Goal: Task Accomplishment & Management: Complete application form

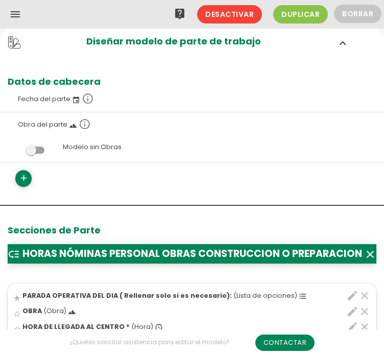
scroll to position [51, 0]
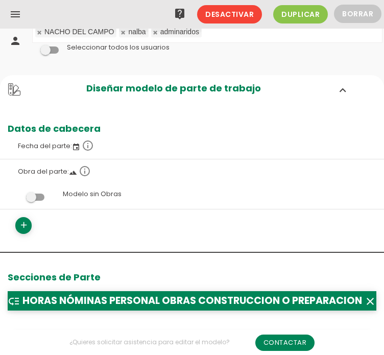
click at [18, 13] on icon "menu" at bounding box center [15, 14] width 12 height 29
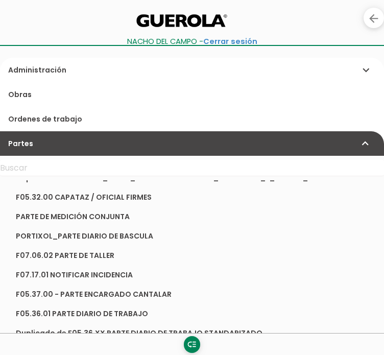
click at [370, 18] on icon "arrow_back" at bounding box center [373, 18] width 13 height 20
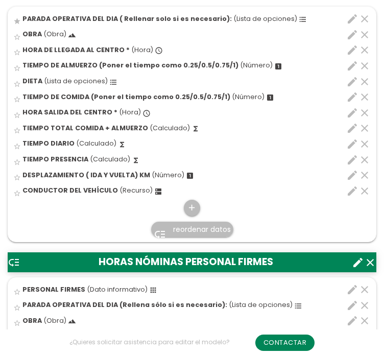
scroll to position [409, 0]
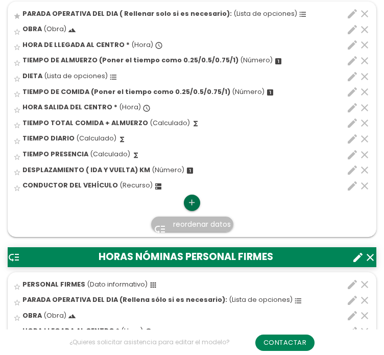
click at [192, 201] on icon "add" at bounding box center [192, 203] width 10 height 16
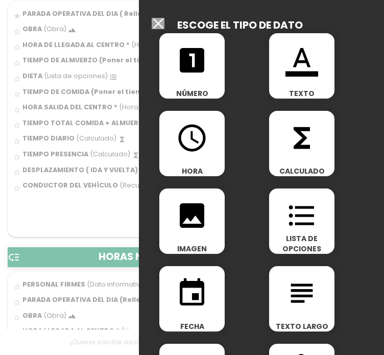
click at [309, 210] on icon "format_list_bulleted" at bounding box center [302, 215] width 33 height 33
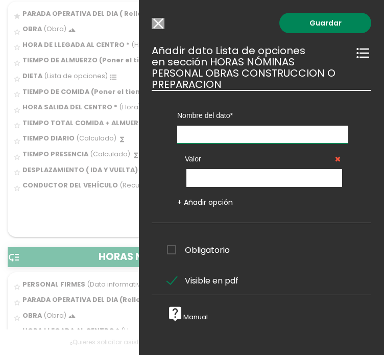
click at [259, 137] on input "text" at bounding box center [262, 135] width 171 height 18
type input "VEHICULO DESPLAZAMIENTO"
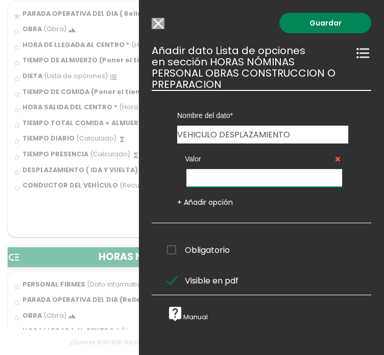
click at [242, 173] on input "text" at bounding box center [265, 178] width 156 height 18
type input "VEHICULO EMPRESA"
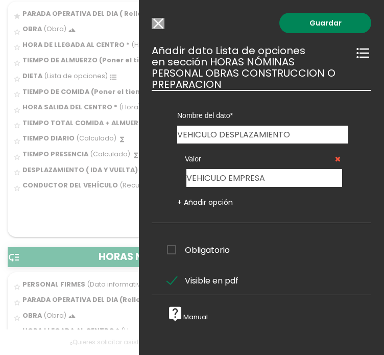
click at [229, 200] on link "+ Añadir opción" at bounding box center [205, 202] width 56 height 10
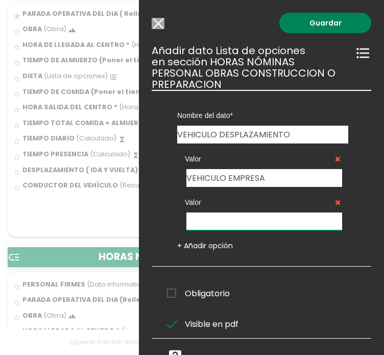
click at [226, 220] on input "text" at bounding box center [265, 222] width 156 height 18
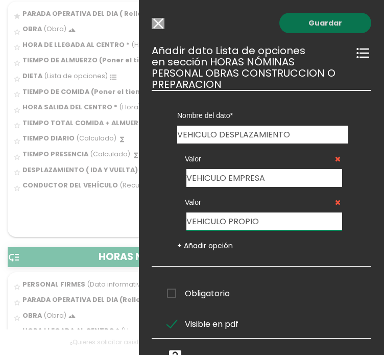
type input "VEHICULO PROPIO"
click at [318, 22] on link "Guardar" at bounding box center [326, 23] width 92 height 20
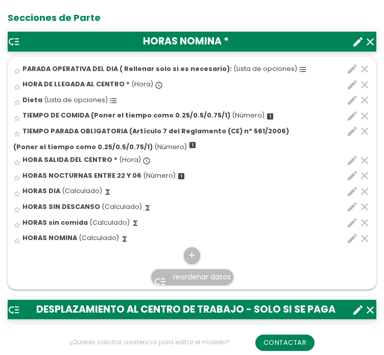
scroll to position [409, 0]
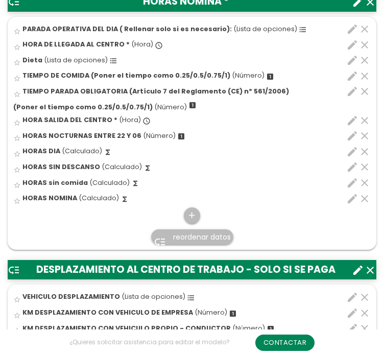
click at [353, 299] on icon "edit" at bounding box center [352, 297] width 12 height 12
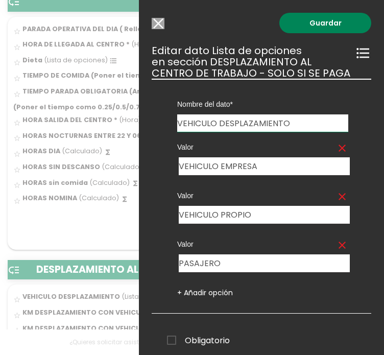
click at [154, 21] on input "Modelo sin Ordenes de trabajo" at bounding box center [158, 23] width 13 height 11
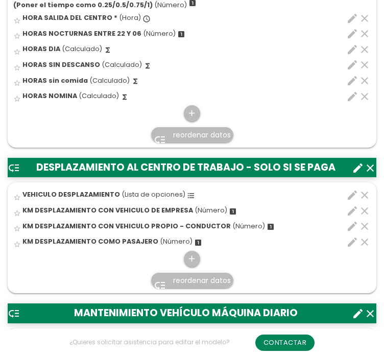
scroll to position [562, 0]
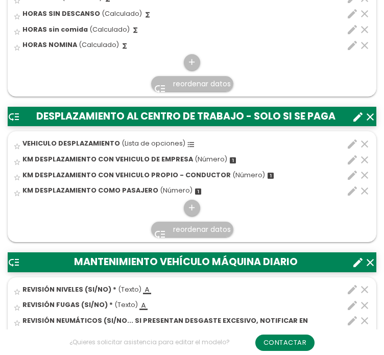
drag, startPoint x: 42, startPoint y: 141, endPoint x: 61, endPoint y: 66, distance: 77.0
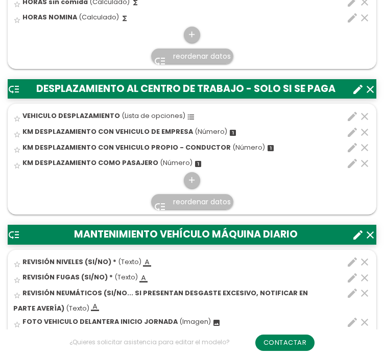
scroll to position [664, 0]
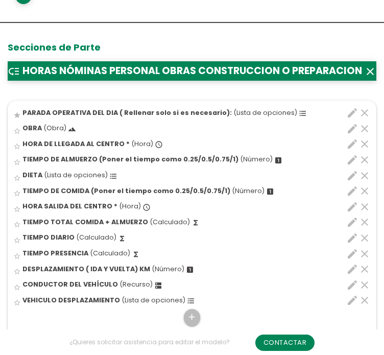
scroll to position [433, 0]
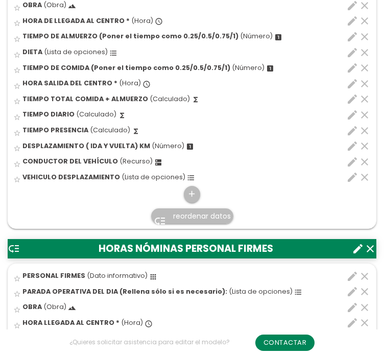
click at [192, 216] on span "reordenar datos" at bounding box center [202, 216] width 58 height 10
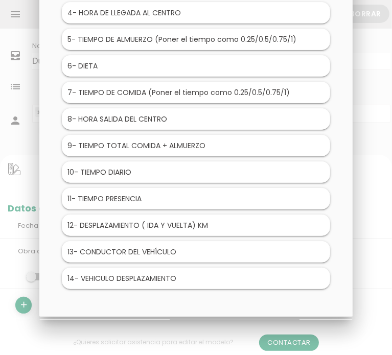
scroll to position [90, 0]
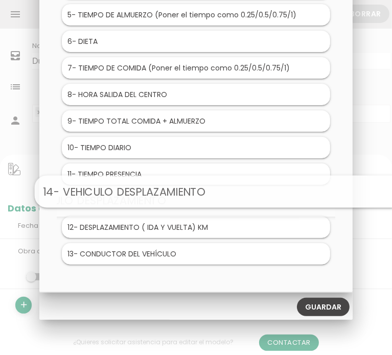
drag, startPoint x: 146, startPoint y: 254, endPoint x: 193, endPoint y: 192, distance: 77.7
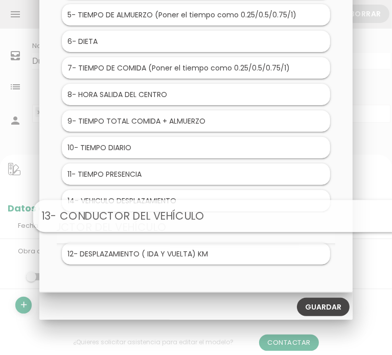
drag, startPoint x: 153, startPoint y: 257, endPoint x: 191, endPoint y: 225, distance: 49.7
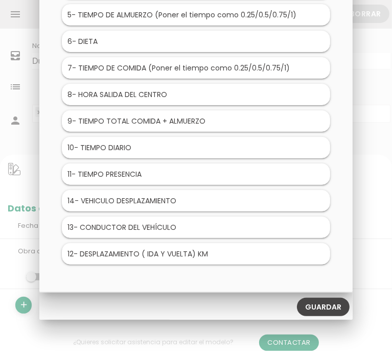
drag, startPoint x: 336, startPoint y: 304, endPoint x: 364, endPoint y: 321, distance: 33.0
click at [336, 304] on link "Guardar" at bounding box center [323, 307] width 53 height 18
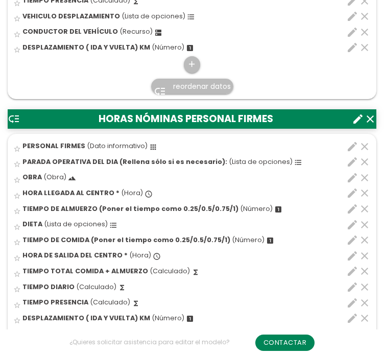
scroll to position [766, 0]
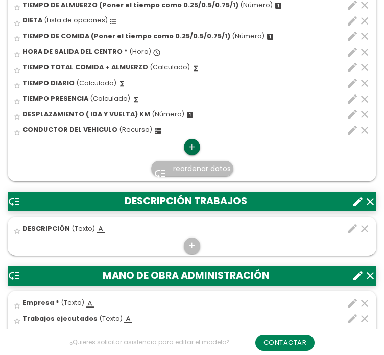
click at [194, 147] on icon "add" at bounding box center [192, 147] width 10 height 16
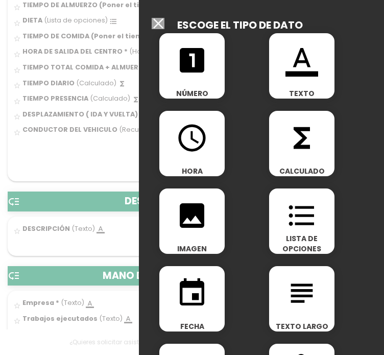
click at [299, 224] on icon "format_list_bulleted" at bounding box center [302, 215] width 33 height 33
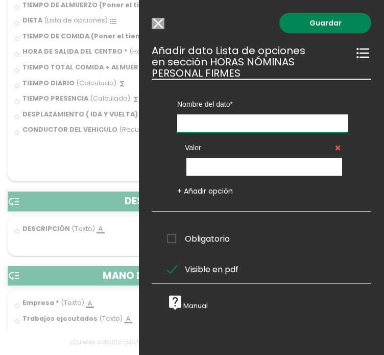
click at [226, 126] on input "text" at bounding box center [262, 123] width 171 height 18
type input "v"
type input "VEHICULO DESPLAZAMIENTO"
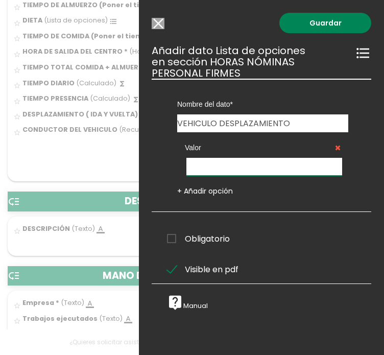
click at [226, 160] on input "text" at bounding box center [265, 167] width 156 height 18
click at [226, 160] on input "V" at bounding box center [265, 167] width 156 height 18
type input "VEHICULO EMPRESA"
click at [204, 190] on link "+ Añadir opción" at bounding box center [205, 191] width 56 height 10
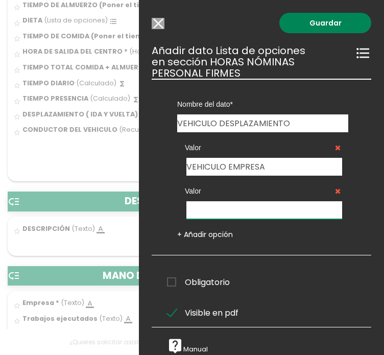
click at [232, 211] on input "text" at bounding box center [265, 210] width 156 height 18
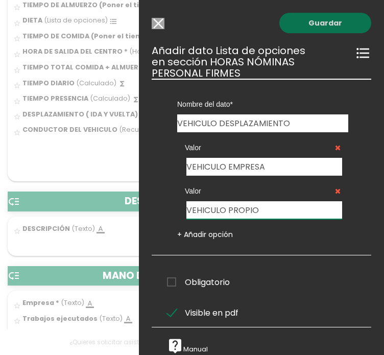
type input "VEHICULO PROPIO"
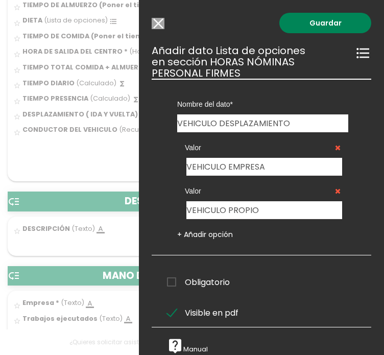
click at [317, 19] on link "Guardar" at bounding box center [326, 23] width 92 height 20
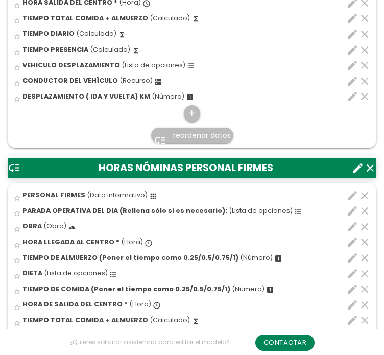
scroll to position [711, 0]
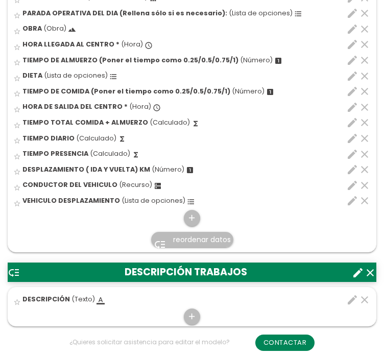
click at [188, 239] on span "reordenar datos" at bounding box center [202, 240] width 58 height 10
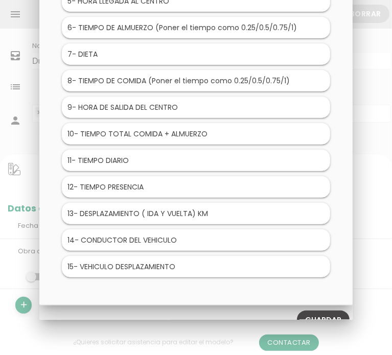
scroll to position [117, 0]
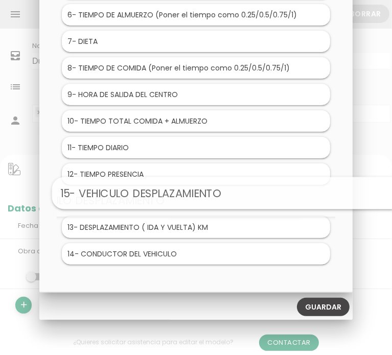
drag, startPoint x: 126, startPoint y: 255, endPoint x: 183, endPoint y: 198, distance: 81.3
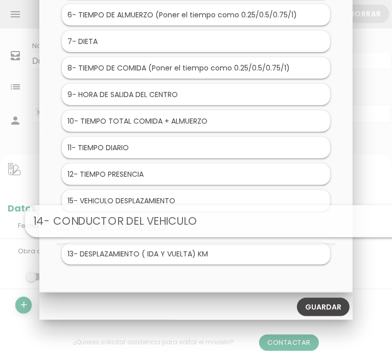
drag, startPoint x: 150, startPoint y: 249, endPoint x: 185, endPoint y: 224, distance: 43.2
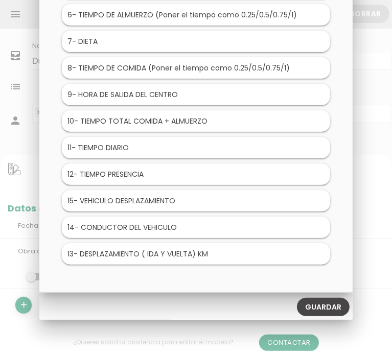
click at [325, 302] on link "Guardar" at bounding box center [323, 307] width 53 height 18
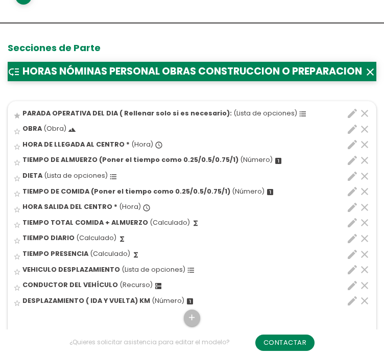
scroll to position [358, 0]
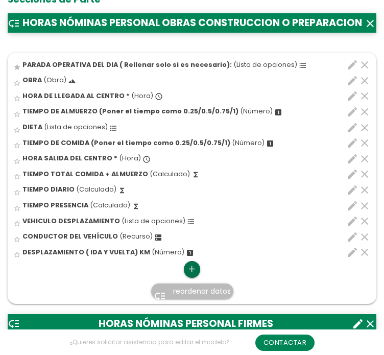
drag, startPoint x: 192, startPoint y: 267, endPoint x: 257, endPoint y: 236, distance: 71.5
click at [192, 267] on icon "add" at bounding box center [192, 269] width 10 height 16
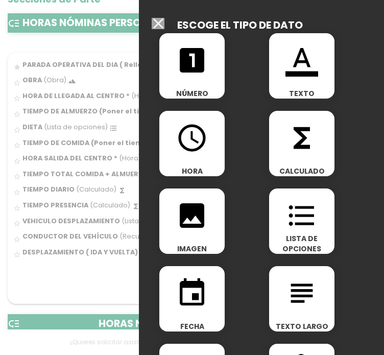
click at [197, 74] on icon "looks_one" at bounding box center [192, 60] width 33 height 33
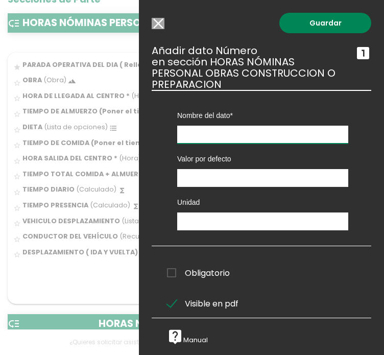
click at [223, 134] on input "text" at bounding box center [262, 135] width 171 height 18
type input "HORAS NOCTURNAS ENTRE 22 Y 06"
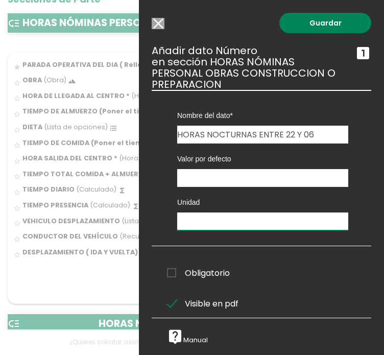
click at [208, 221] on input "text" at bounding box center [262, 222] width 171 height 18
type input "H"
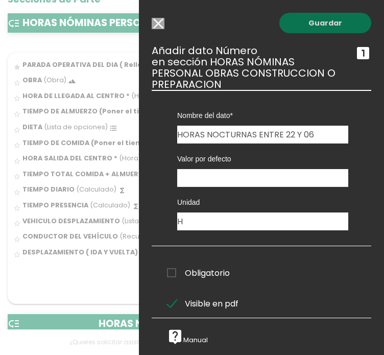
click at [315, 24] on link "Guardar" at bounding box center [326, 23] width 92 height 20
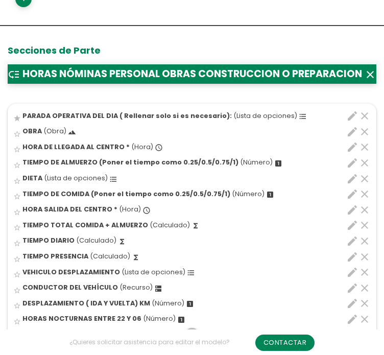
scroll to position [460, 0]
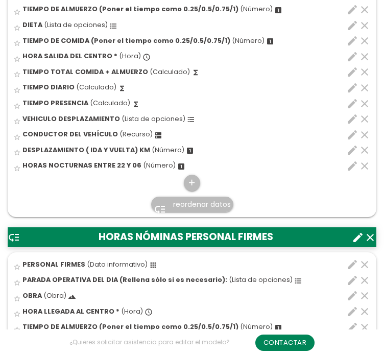
click at [189, 206] on span "reordenar datos" at bounding box center [202, 204] width 58 height 10
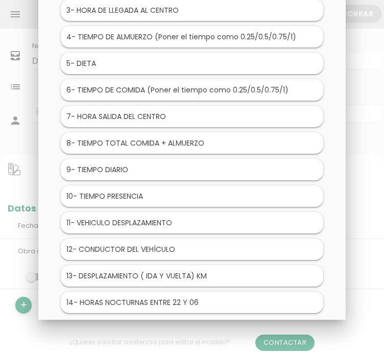
scroll to position [117, 0]
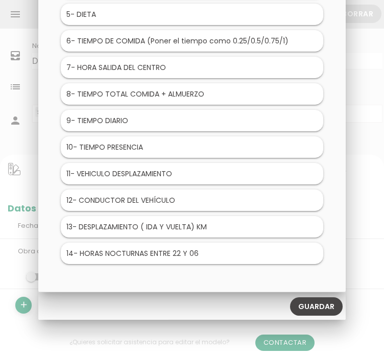
drag, startPoint x: 155, startPoint y: 261, endPoint x: 180, endPoint y: 240, distance: 32.6
click at [197, 226] on li "HORAS NÓMINAS PERSONAL OBRAS CONSTRUCCION O PREPARACION Research Strategy Inspi…" at bounding box center [192, 70] width 273 height 399
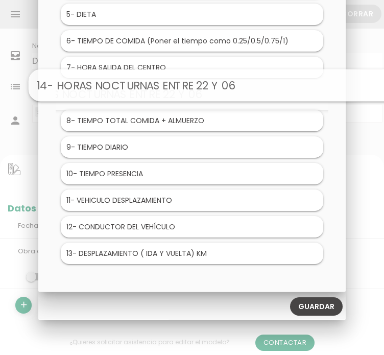
drag, startPoint x: 166, startPoint y: 253, endPoint x: 198, endPoint y: 87, distance: 168.8
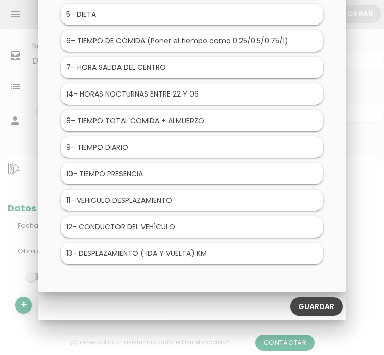
click at [307, 310] on link "Guardar" at bounding box center [316, 307] width 53 height 18
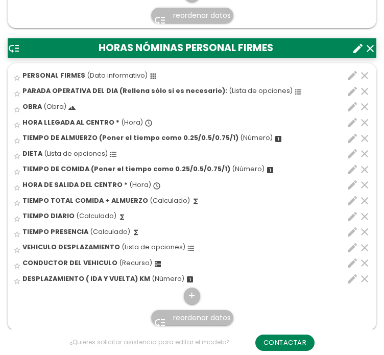
scroll to position [668, 0]
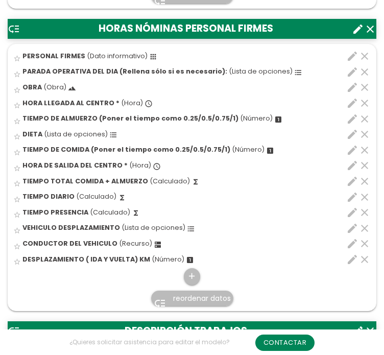
click at [350, 196] on icon "edit" at bounding box center [352, 197] width 12 height 12
select select "1"
select select "9903_pos8"
select select "-"
select select "9903_pos4"
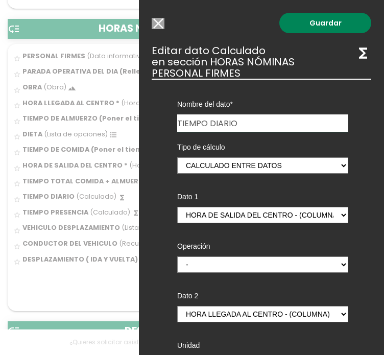
click at [161, 21] on input "Modelo sin Ordenes de trabajo" at bounding box center [158, 23] width 13 height 11
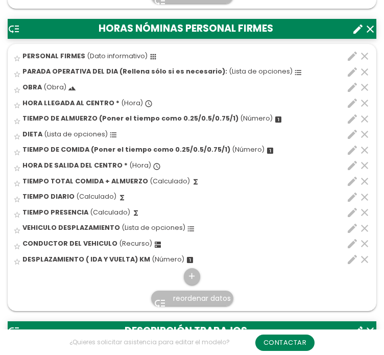
click at [351, 196] on icon "edit" at bounding box center [352, 197] width 12 height 12
select select "1"
select select "9903_pos8"
select select "-"
select select "9903_pos4"
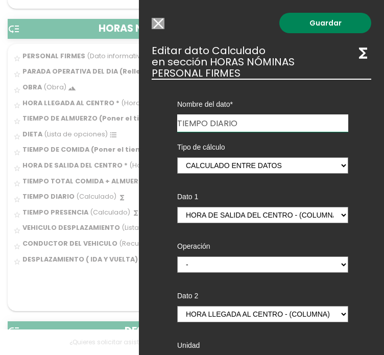
click at [157, 22] on input "Modelo sin Ordenes de trabajo" at bounding box center [158, 23] width 13 height 11
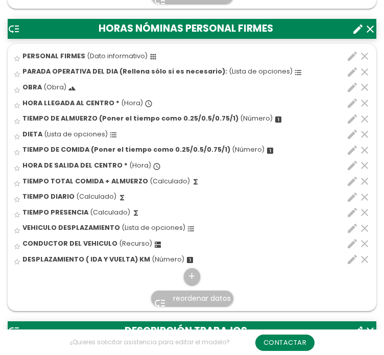
click at [350, 211] on icon "edit" at bounding box center [352, 212] width 12 height 12
select select "1"
select select "9903_pos10"
select select "-"
select select "9903_pos9"
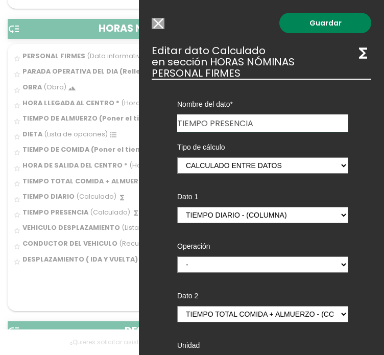
drag, startPoint x: 159, startPoint y: 21, endPoint x: 180, endPoint y: 172, distance: 152.1
click at [159, 21] on input "Modelo sin Ordenes de trabajo" at bounding box center [158, 23] width 13 height 11
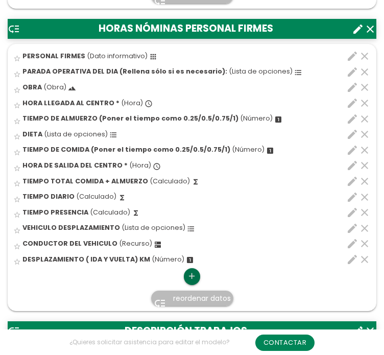
click at [194, 275] on icon "add" at bounding box center [192, 276] width 10 height 16
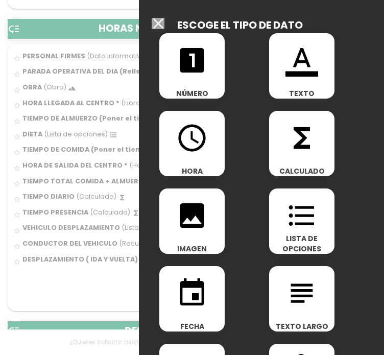
click at [293, 153] on icon "functions" at bounding box center [302, 138] width 33 height 33
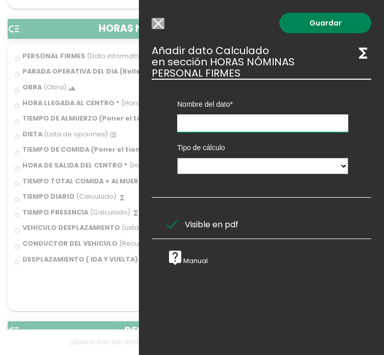
click at [242, 122] on input "text" at bounding box center [262, 123] width 171 height 18
type input "t"
click at [321, 120] on input "TIEMPO DIARIO CON HORAS NOCTURAS" at bounding box center [262, 123] width 171 height 18
type input "TIEMPO DIARIO CON HORAS NOCTURNAS"
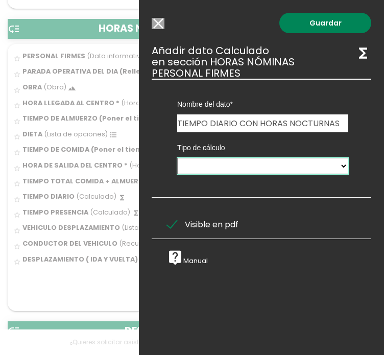
click at [338, 165] on select "Calculado entre datos" at bounding box center [262, 166] width 171 height 16
select select "1"
click at [177, 158] on select "Calculado entre datos" at bounding box center [262, 166] width 171 height 16
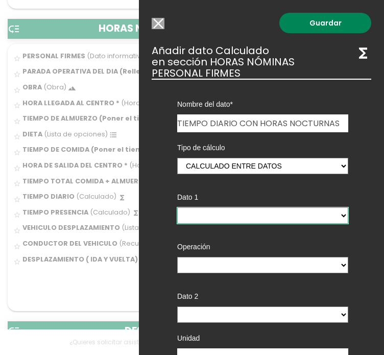
click at [332, 214] on select "PARADA OPERATIVA DEL DIA (Rellena sólo si es necesario): - (columna) HORA LLEGA…" at bounding box center [262, 215] width 171 height 16
select select "9903_pos10"
click at [177, 207] on select "PARADA OPERATIVA DEL DIA (Rellena sólo si es necesario): - (columna) HORA LLEGA…" at bounding box center [262, 215] width 171 height 16
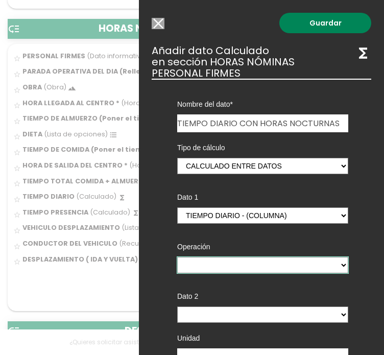
click at [284, 265] on select "+ - * /" at bounding box center [262, 265] width 171 height 16
select select "-"
click at [177, 257] on select "+ - * /" at bounding box center [262, 265] width 171 height 16
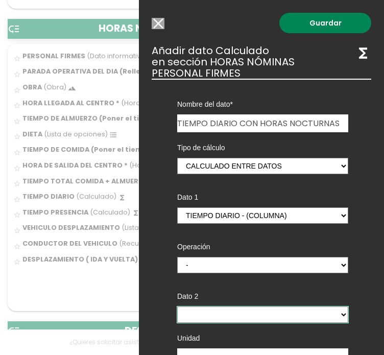
click at [247, 317] on select "PARADA OPERATIVA DEL DIA (Rellena sólo si es necesario): - (columna) HORA LLEGA…" at bounding box center [262, 315] width 171 height 16
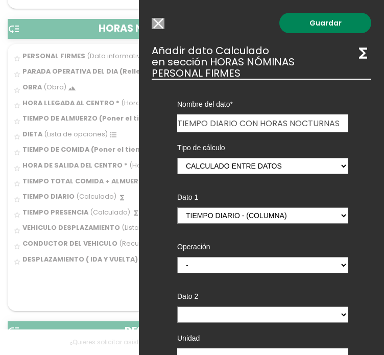
click at [360, 94] on div "Nombre del dato VERIFICACION DE TRABAJOS EN ALTURA PERSONAL FIRMES PARADA OPERA…" at bounding box center [262, 265] width 220 height 373
drag, startPoint x: 161, startPoint y: 22, endPoint x: 145, endPoint y: 207, distance: 185.7
click at [161, 22] on input "Modelo sin Ordenes de trabajo" at bounding box center [158, 23] width 13 height 11
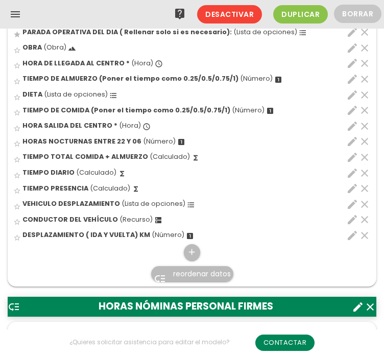
scroll to position [311, 0]
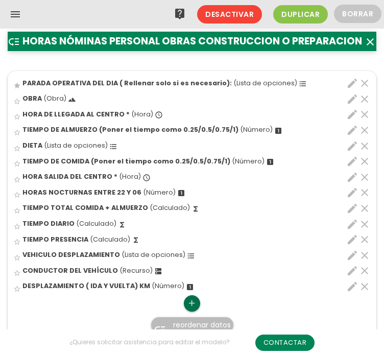
click at [190, 303] on icon "add" at bounding box center [192, 303] width 10 height 16
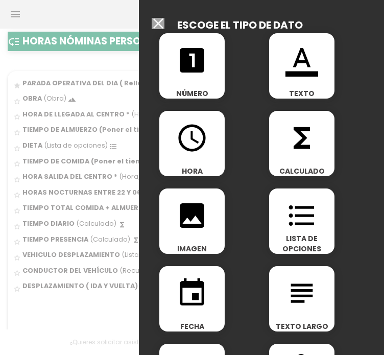
click at [308, 136] on icon "functions" at bounding box center [302, 138] width 33 height 33
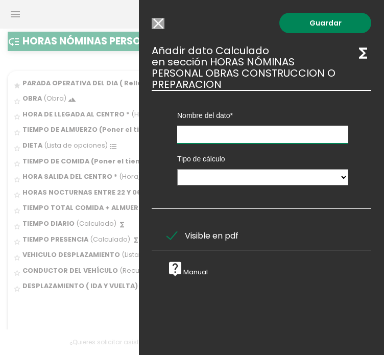
click at [282, 136] on input "text" at bounding box center [262, 135] width 171 height 18
type input "TIEMPO DIARIO MENOS HORAS NOCTURNAS"
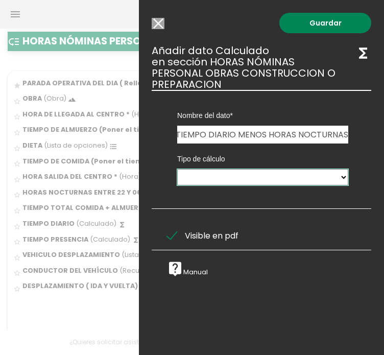
click at [332, 179] on select "Calculado entre datos" at bounding box center [262, 177] width 171 height 16
select select "1"
click at [177, 169] on select "Calculado entre datos" at bounding box center [262, 177] width 171 height 16
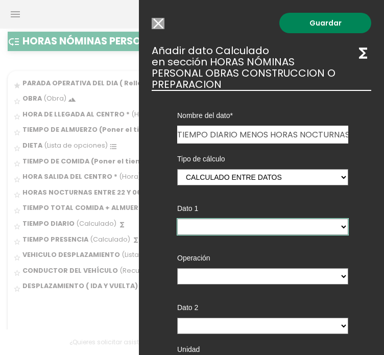
click at [262, 230] on select "PARADA OPERATIVA DEL DIA ( Rellenar solo si es necesario): - (columna) HORA DE …" at bounding box center [262, 227] width 171 height 16
select select "9899_pos10"
click at [177, 219] on select "PARADA OPERATIVA DEL DIA ( Rellenar solo si es necesario): - (columna) HORA DE …" at bounding box center [262, 227] width 171 height 16
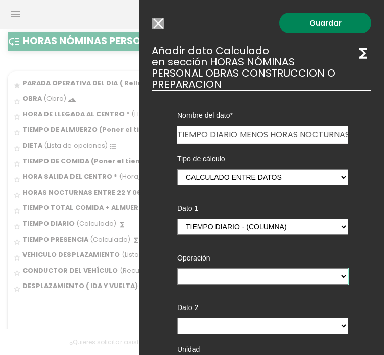
click at [314, 274] on select "+ - * /" at bounding box center [262, 276] width 171 height 16
select select "-"
click at [177, 268] on select "+ - * /" at bounding box center [262, 276] width 171 height 16
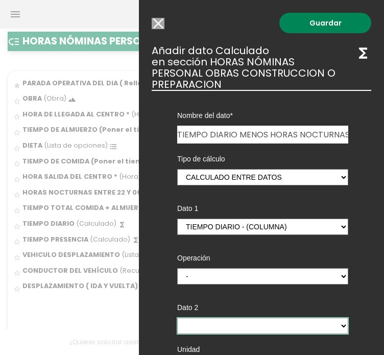
click at [215, 327] on select "PARADA OPERATIVA DEL DIA ( Rellenar solo si es necesario): - (columna) HORA DE …" at bounding box center [262, 326] width 171 height 16
select select "9899_pos8"
click at [177, 318] on select "PARADA OPERATIVA DEL DIA ( Rellenar solo si es necesario): - (columna) HORA DE …" at bounding box center [262, 326] width 171 height 16
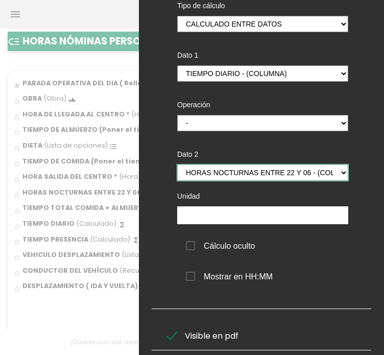
scroll to position [185, 0]
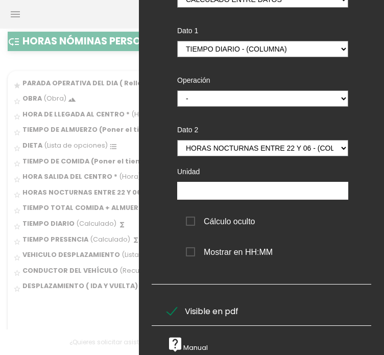
click at [191, 246] on span "Mostrar en HH:MM" at bounding box center [229, 252] width 87 height 13
click at [0, 0] on input "Mostrar en HH:MM" at bounding box center [0, 0] width 0 height 0
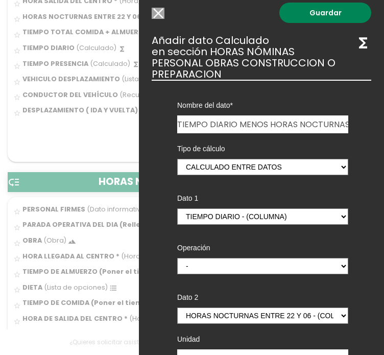
scroll to position [0, 0]
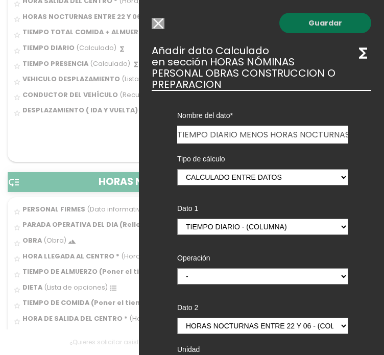
click at [311, 26] on link "Guardar" at bounding box center [326, 23] width 92 height 20
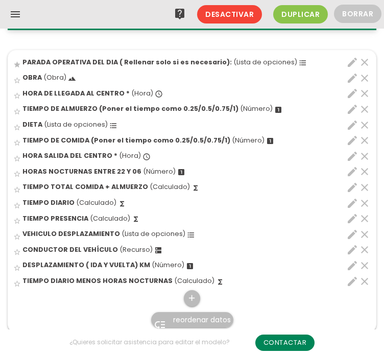
scroll to position [327, 0]
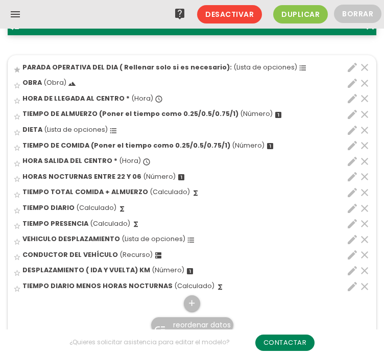
click at [184, 320] on span "reordenar datos" at bounding box center [202, 325] width 58 height 10
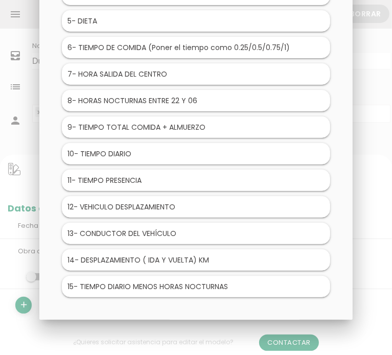
scroll to position [143, 0]
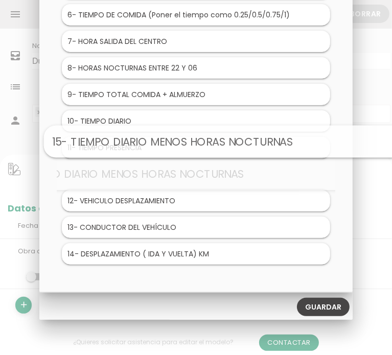
drag, startPoint x: 148, startPoint y: 261, endPoint x: 196, endPoint y: 152, distance: 119.4
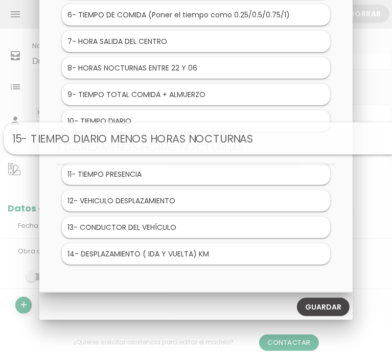
drag, startPoint x: 215, startPoint y: 174, endPoint x: 224, endPoint y: 139, distance: 35.6
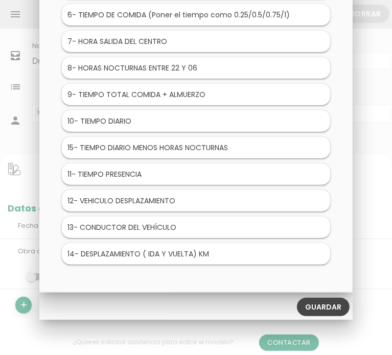
click at [332, 310] on link "Guardar" at bounding box center [323, 307] width 53 height 18
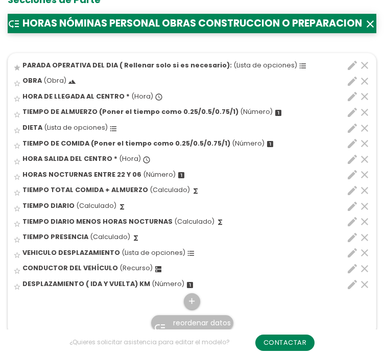
scroll to position [358, 0]
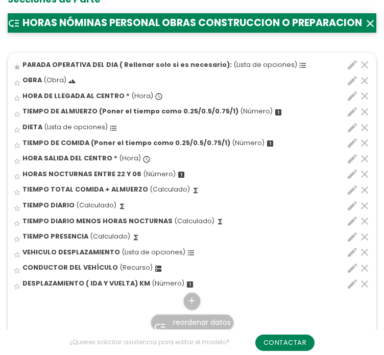
click at [352, 234] on icon "edit" at bounding box center [352, 237] width 12 height 12
select select "1"
select select "9899_pos10"
select select "-"
select select "9899_pos9"
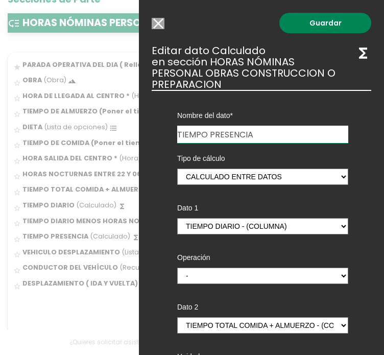
drag, startPoint x: 259, startPoint y: 130, endPoint x: 170, endPoint y: 138, distance: 89.3
click at [170, 138] on div "Nombre del dato VERIFICACION DE TRABAJOS EN ALTURA PERSONAL FIRMES PARADA OPERA…" at bounding box center [263, 116] width 187 height 53
type input "HORAS NOMINA"
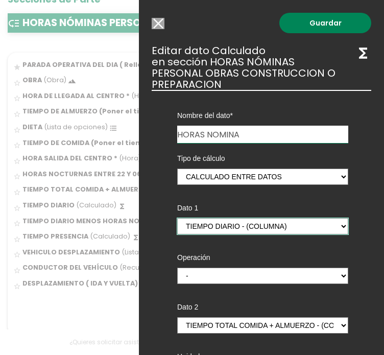
click at [336, 226] on select "HORA DE LLEGADA AL CENTRO - (columna) TIEMPO DE ALMUERZO (Poner el tiempo como …" at bounding box center [262, 226] width 171 height 16
select select "9899_pos11"
click at [177, 218] on select "HORA DE LLEGADA AL CENTRO - (columna) TIEMPO DE ALMUERZO (Poner el tiempo como …" at bounding box center [262, 226] width 171 height 16
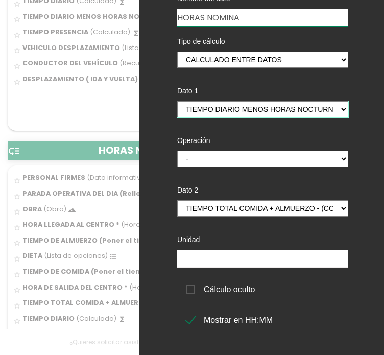
scroll to position [0, 0]
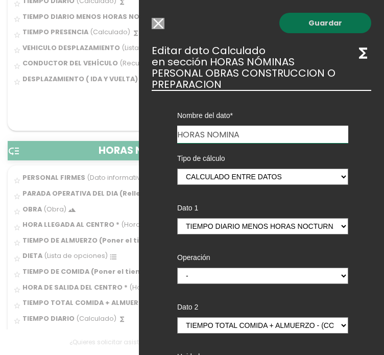
click at [323, 16] on link "Guardar" at bounding box center [326, 23] width 92 height 20
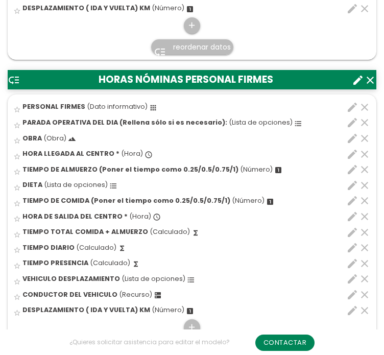
scroll to position [735, 0]
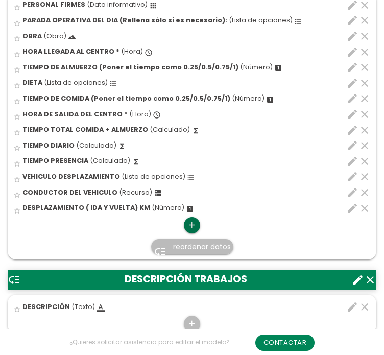
click at [190, 223] on icon "add" at bounding box center [192, 225] width 10 height 16
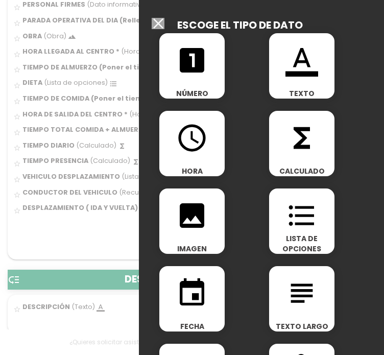
click at [197, 78] on div "looks_one NÚMERO" at bounding box center [191, 65] width 65 height 65
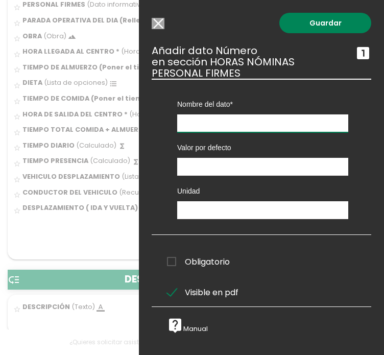
click at [235, 122] on input "text" at bounding box center [262, 123] width 171 height 18
type input "o"
type input "h"
type input "HORAS NOCTURNAS ENTRE 22 Y 06"
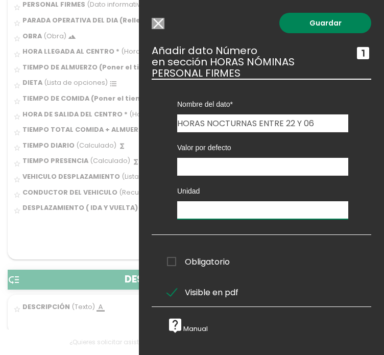
click at [193, 202] on input "text" at bounding box center [262, 210] width 171 height 18
type input "H"
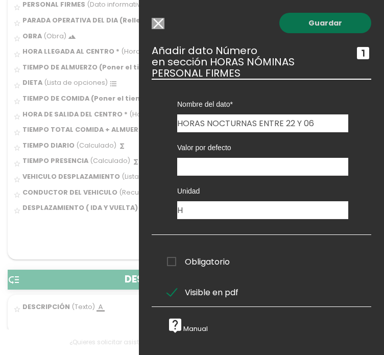
click at [330, 21] on link "Guardar" at bounding box center [326, 23] width 92 height 20
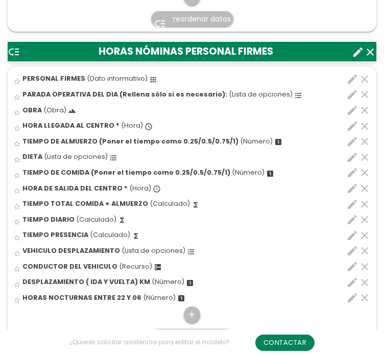
scroll to position [711, 0]
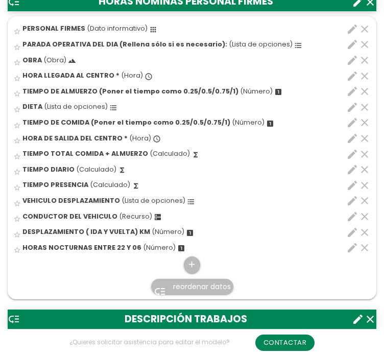
drag, startPoint x: 190, startPoint y: 284, endPoint x: 185, endPoint y: 285, distance: 5.2
click at [190, 285] on span "reordenar datos" at bounding box center [202, 287] width 58 height 10
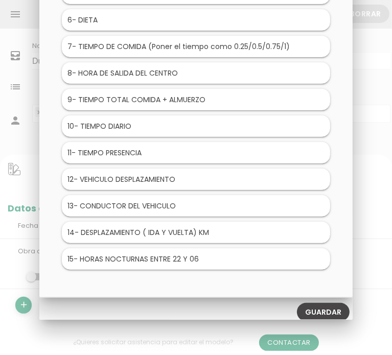
scroll to position [143, 0]
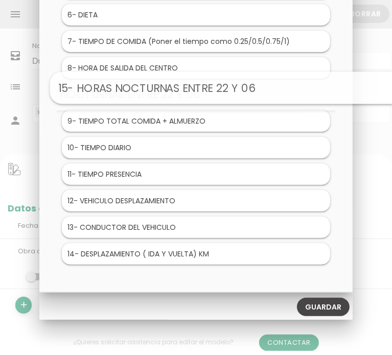
drag, startPoint x: 128, startPoint y: 255, endPoint x: 183, endPoint y: 91, distance: 172.7
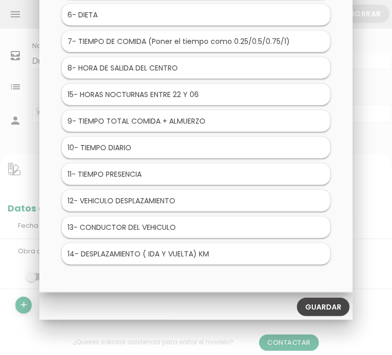
click at [330, 304] on link "Guardar" at bounding box center [323, 307] width 53 height 18
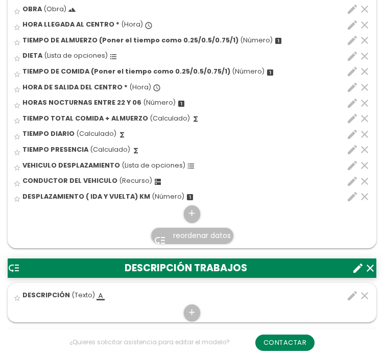
scroll to position [818, 0]
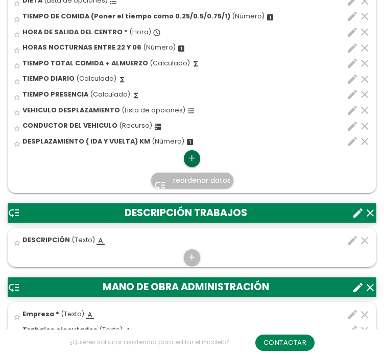
click at [190, 160] on icon "add" at bounding box center [192, 158] width 10 height 16
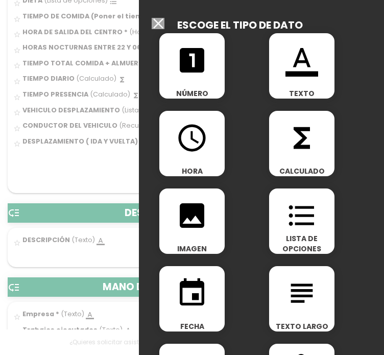
click at [306, 153] on icon "functions" at bounding box center [302, 138] width 33 height 33
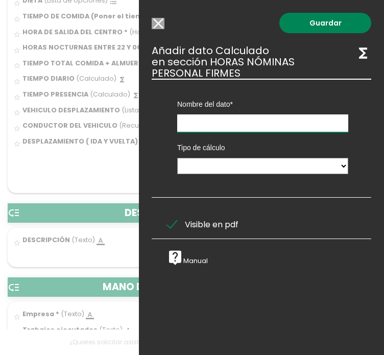
click at [287, 123] on input "text" at bounding box center [262, 123] width 171 height 18
type input "TIEMPO DIARIO MENO HORAS NOCTURNAS"
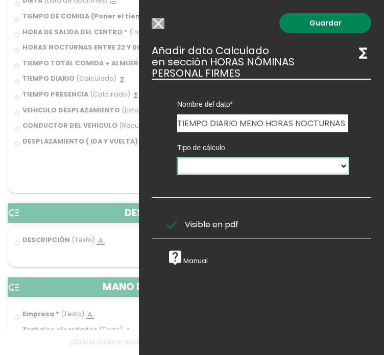
click at [245, 164] on select "Calculado entre datos" at bounding box center [262, 166] width 171 height 16
select select "1"
click at [177, 158] on select "Calculado entre datos" at bounding box center [262, 166] width 171 height 16
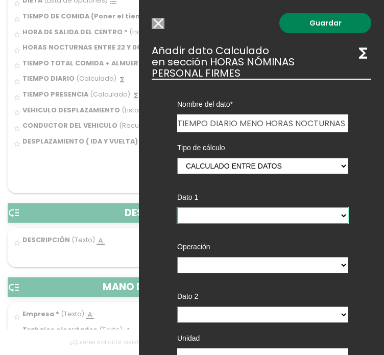
click at [323, 214] on select "PARADA OPERATIVA DEL DIA (Rellena sólo si es necesario): - (columna) HORA LLEGA…" at bounding box center [262, 215] width 171 height 16
select select "9903_pos11"
click at [177, 207] on select "PARADA OPERATIVA DEL DIA (Rellena sólo si es necesario): - (columna) HORA LLEGA…" at bounding box center [262, 215] width 171 height 16
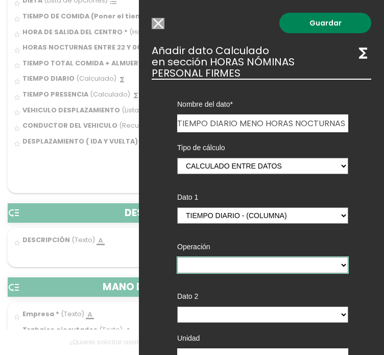
click at [286, 267] on select "+ - * /" at bounding box center [262, 265] width 171 height 16
select select "-"
click at [177, 257] on select "+ - * /" at bounding box center [262, 265] width 171 height 16
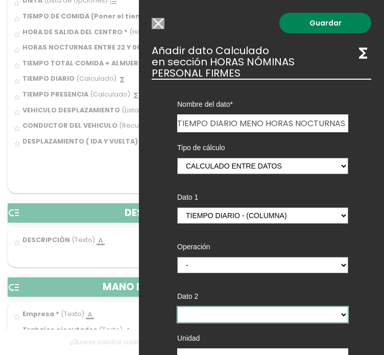
click at [211, 313] on select "PARADA OPERATIVA DEL DIA (Rellena sólo si es necesario): - (columna) HORA LLEGA…" at bounding box center [262, 315] width 171 height 16
select select "9903_pos9"
click at [177, 307] on select "PARADA OPERATIVA DEL DIA (Rellena sólo si es necesario): - (columna) HORA LLEGA…" at bounding box center [262, 315] width 171 height 16
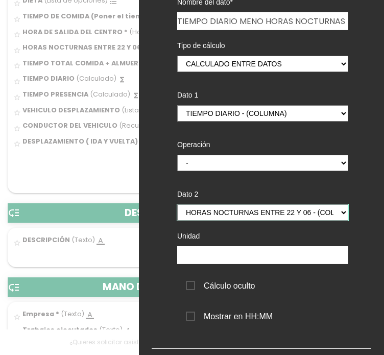
scroll to position [174, 0]
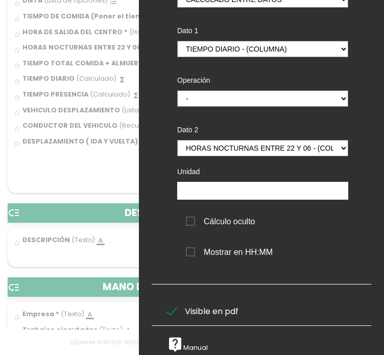
click at [190, 246] on span "Mostrar en HH:MM" at bounding box center [229, 252] width 87 height 13
click at [0, 0] on input "Mostrar en HH:MM" at bounding box center [0, 0] width 0 height 0
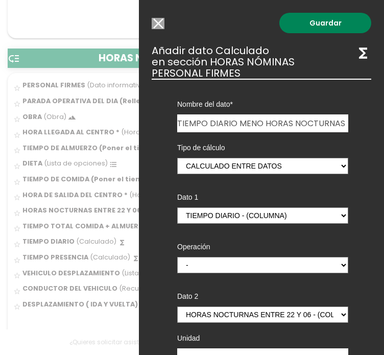
scroll to position [613, 0]
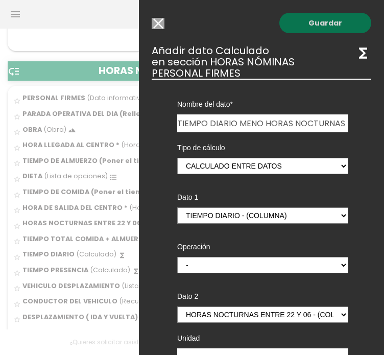
click at [317, 23] on link "Guardar" at bounding box center [326, 23] width 92 height 20
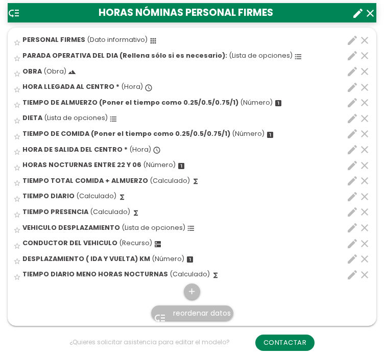
scroll to position [744, 0]
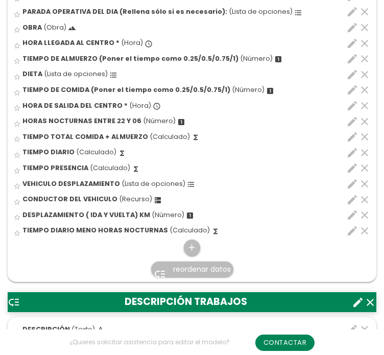
click at [185, 269] on span "reordenar datos" at bounding box center [202, 269] width 58 height 10
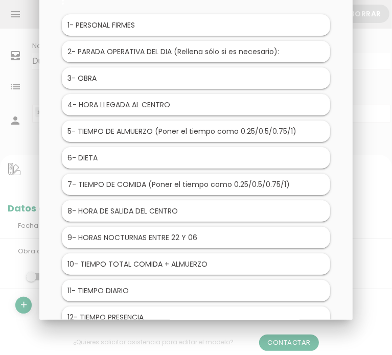
scroll to position [153, 0]
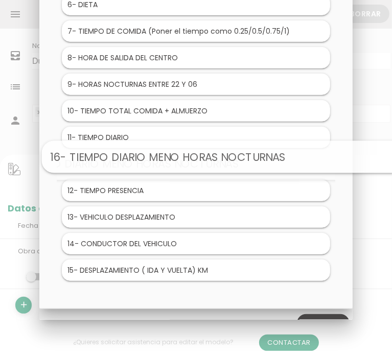
drag, startPoint x: 135, startPoint y: 269, endPoint x: 183, endPoint y: 158, distance: 121.0
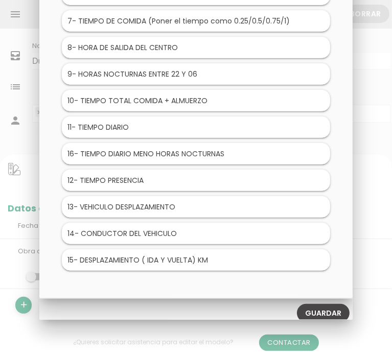
scroll to position [170, 0]
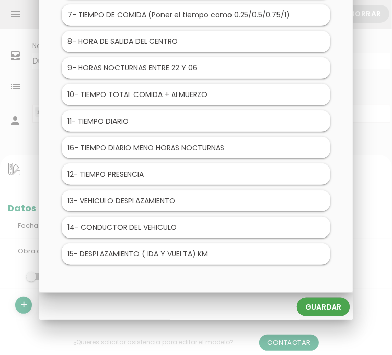
click at [317, 307] on link "Guardar" at bounding box center [323, 307] width 53 height 18
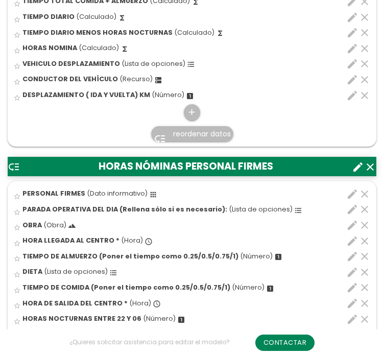
scroll to position [664, 0]
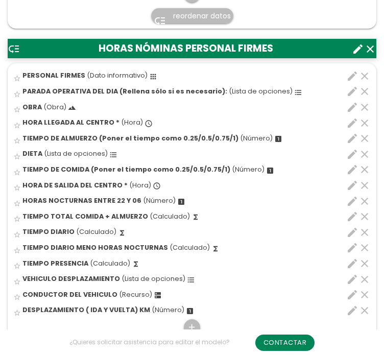
click at [350, 264] on icon "edit" at bounding box center [352, 264] width 12 height 12
select select "1"
select select "9903_pos11"
select select "-"
select select "9903_pos10"
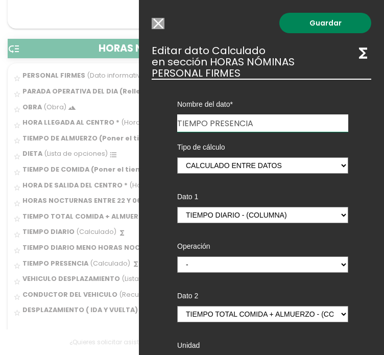
drag, startPoint x: 272, startPoint y: 128, endPoint x: 150, endPoint y: 130, distance: 122.1
click at [155, 129] on div "Nombre del dato VERIFICACION DE TRABAJOS EN ALTURA PERSONAL FIRMES PARADA OPERA…" at bounding box center [262, 269] width 220 height 380
type input "HORAS NOMINA"
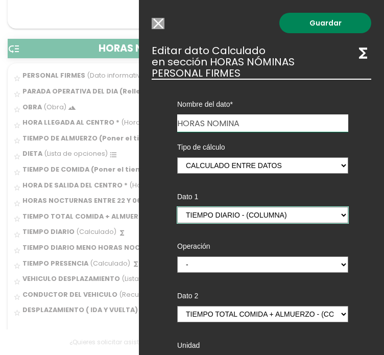
click at [338, 213] on select "HORA LLEGADA AL CENTRO - (columna) TIEMPO DE ALMUERZO (Poner el tiempo como 0.2…" at bounding box center [262, 215] width 171 height 16
select select "9903_pos12"
click at [177, 207] on select "HORA LLEGADA AL CENTRO - (columna) TIEMPO DE ALMUERZO (Poner el tiempo como 0.2…" at bounding box center [262, 215] width 171 height 16
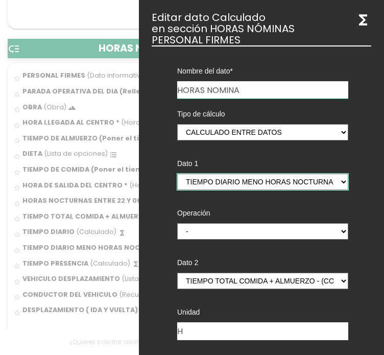
scroll to position [0, 0]
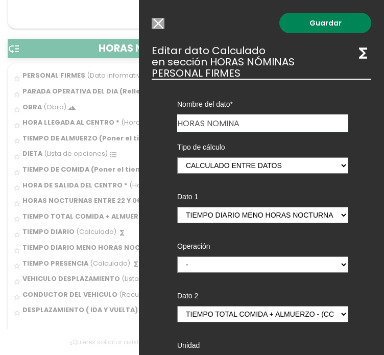
click at [301, 29] on link "Guardar" at bounding box center [326, 23] width 92 height 20
